Goal: Task Accomplishment & Management: Manage account settings

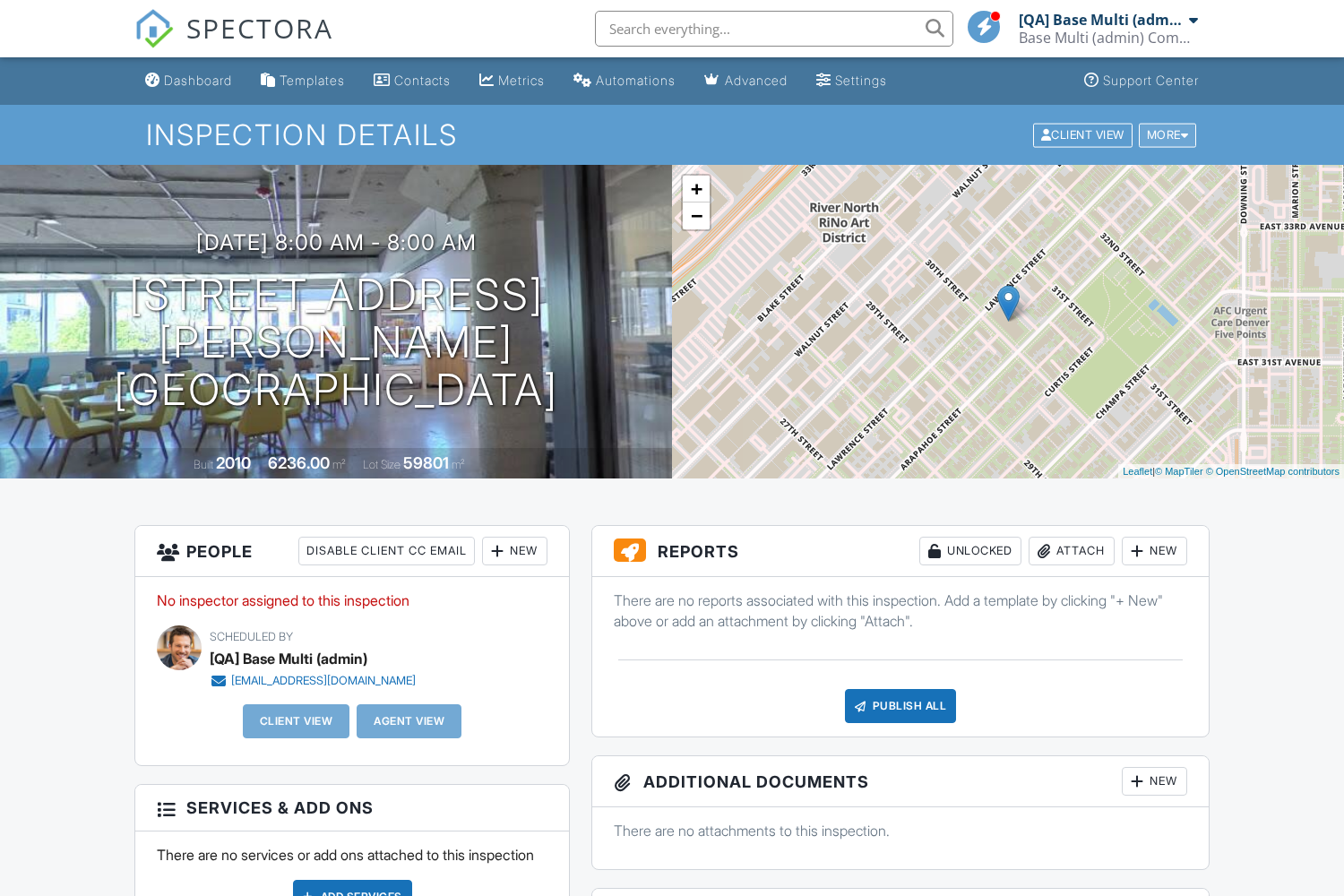
click at [1165, 134] on div "More" at bounding box center [1168, 135] width 58 height 24
click at [0, 0] on link "Delete" at bounding box center [0, 0] width 0 height 0
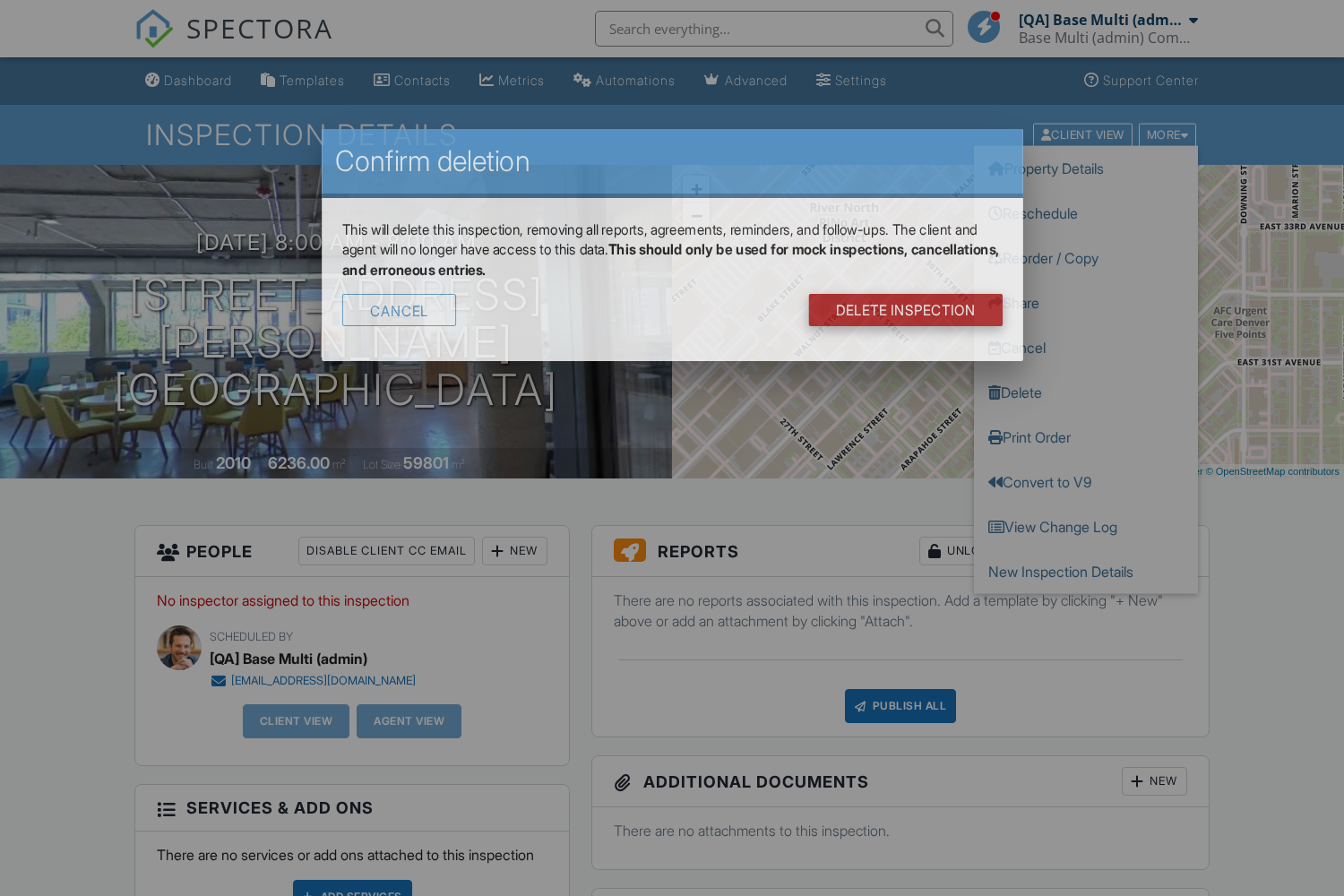
click at [916, 294] on link "DELETE Inspection" at bounding box center [905, 310] width 194 height 33
